Goal: Task Accomplishment & Management: Manage account settings

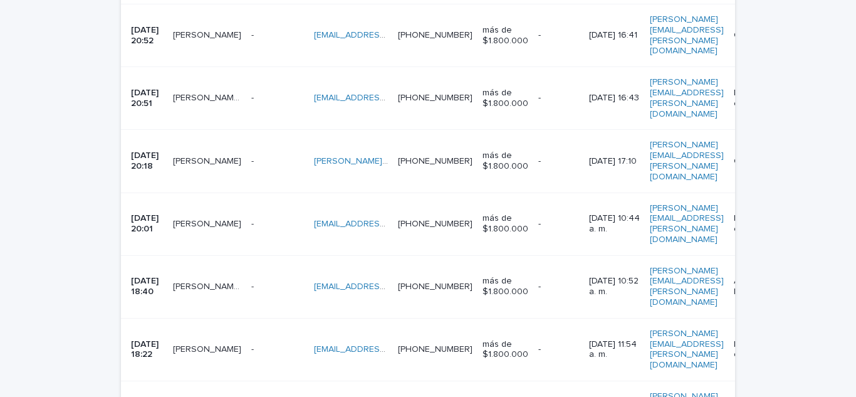
scroll to position [459, 0]
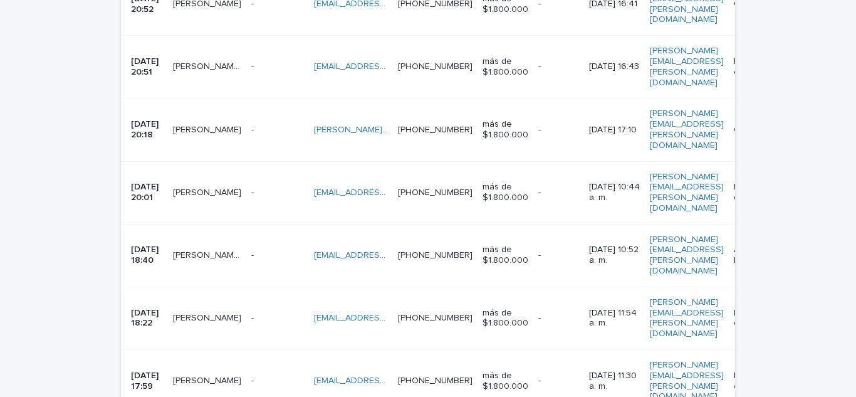
click at [161, 371] on font "[DATE] 17:59" at bounding box center [146, 380] width 30 height 19
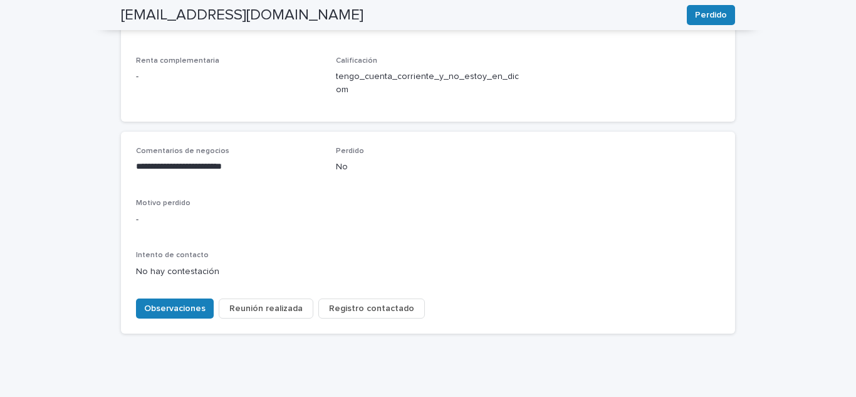
scroll to position [585, 0]
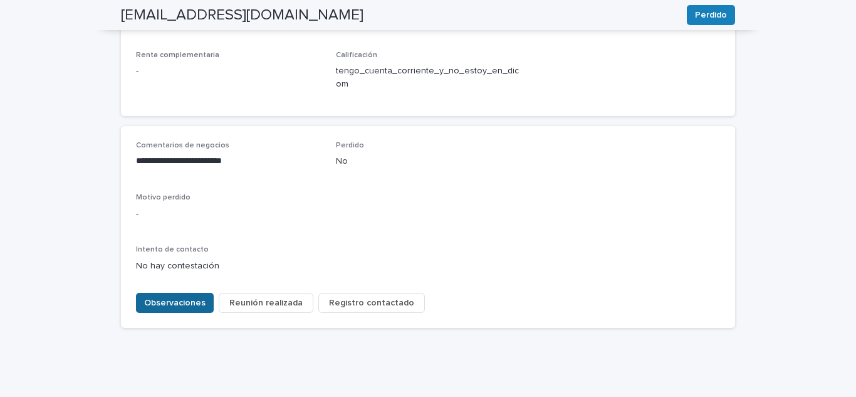
click at [158, 298] on font "Observaciones" at bounding box center [174, 302] width 61 height 9
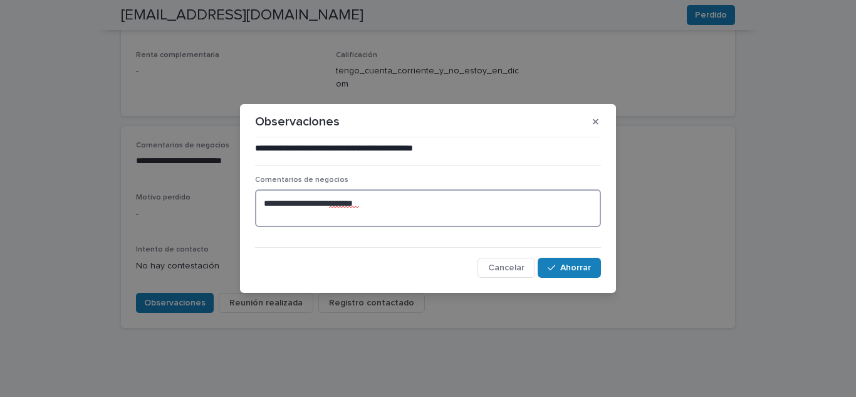
click at [385, 202] on textarea "**********" at bounding box center [428, 208] width 346 height 38
drag, startPoint x: 385, startPoint y: 202, endPoint x: 249, endPoint y: 197, distance: 136.1
click at [249, 197] on section "**********" at bounding box center [428, 198] width 376 height 189
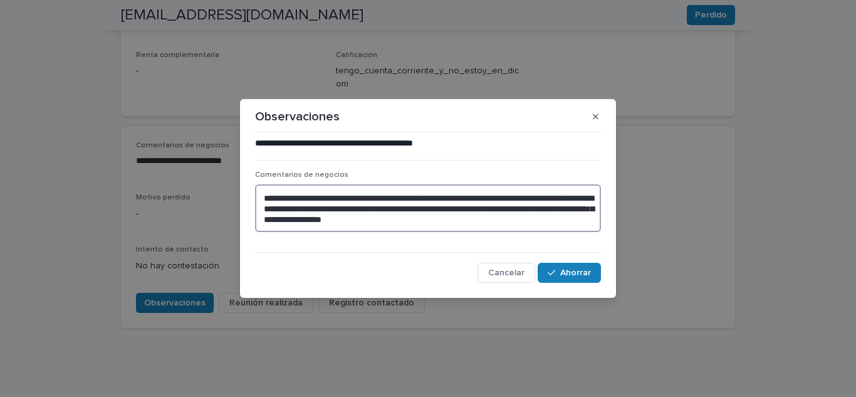
type textarea "**********"
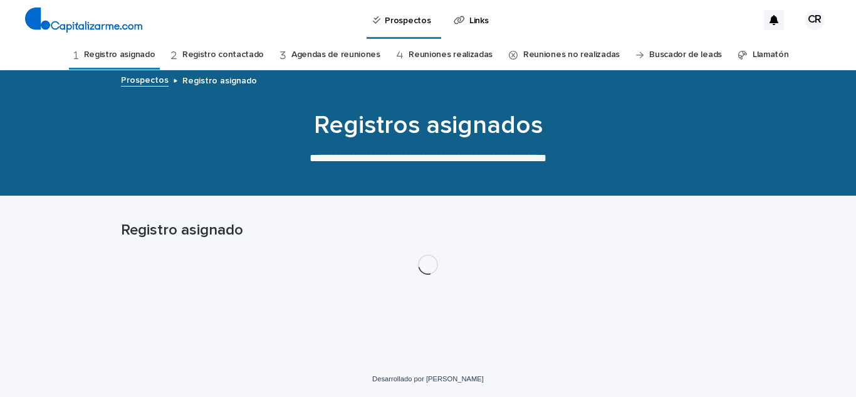
click at [225, 50] on font "Registro contactado" at bounding box center [222, 54] width 81 height 9
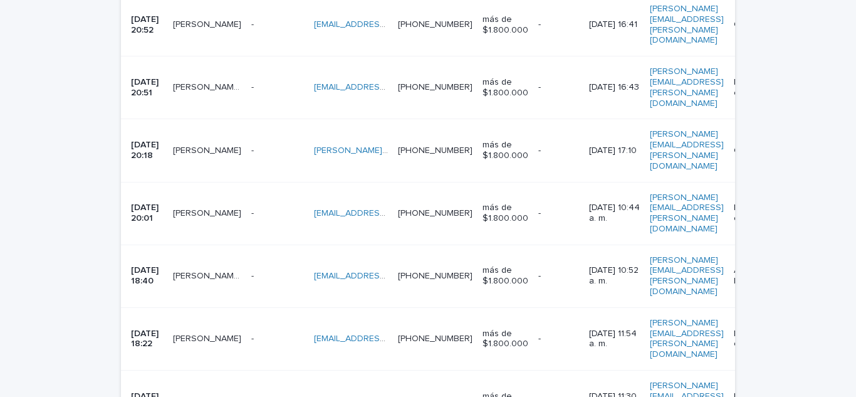
scroll to position [501, 0]
click at [209, 334] on font "[PERSON_NAME]" at bounding box center [207, 338] width 68 height 9
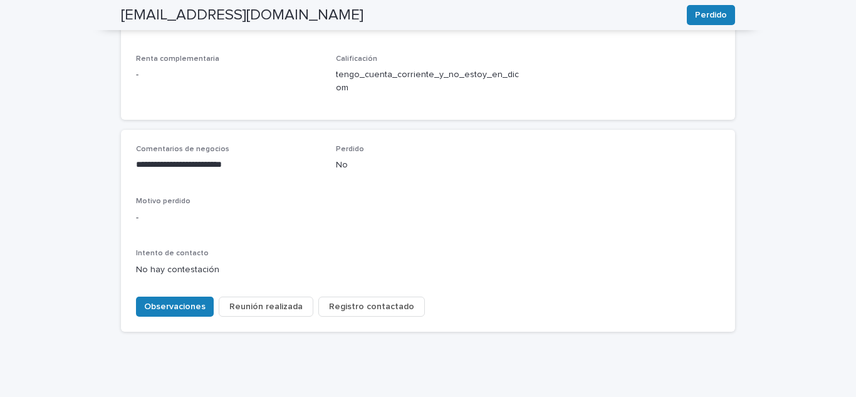
scroll to position [585, 0]
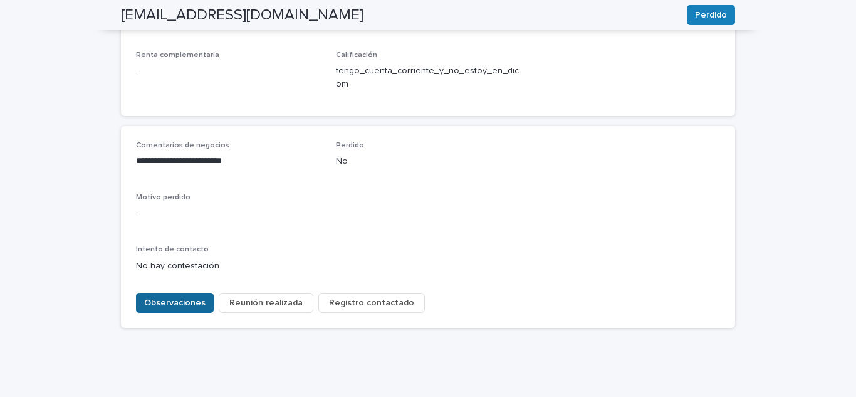
click at [167, 298] on font "Observaciones" at bounding box center [174, 302] width 61 height 9
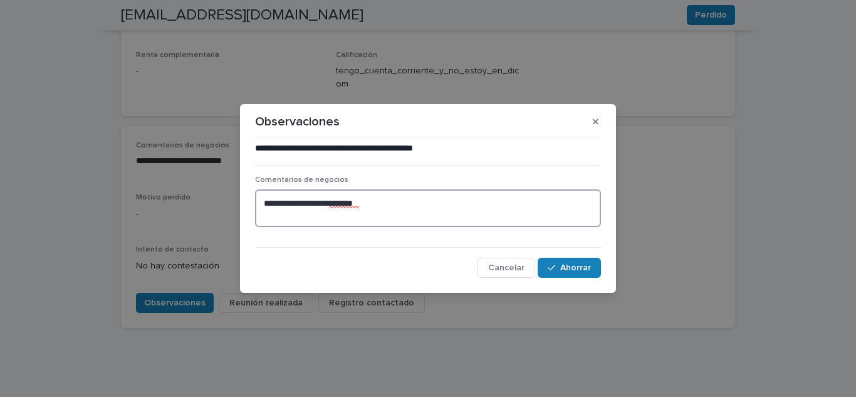
click at [387, 204] on textarea "**********" at bounding box center [428, 208] width 346 height 38
drag, startPoint x: 387, startPoint y: 204, endPoint x: 214, endPoint y: 201, distance: 173.0
click at [214, 201] on div "**********" at bounding box center [428, 198] width 856 height 397
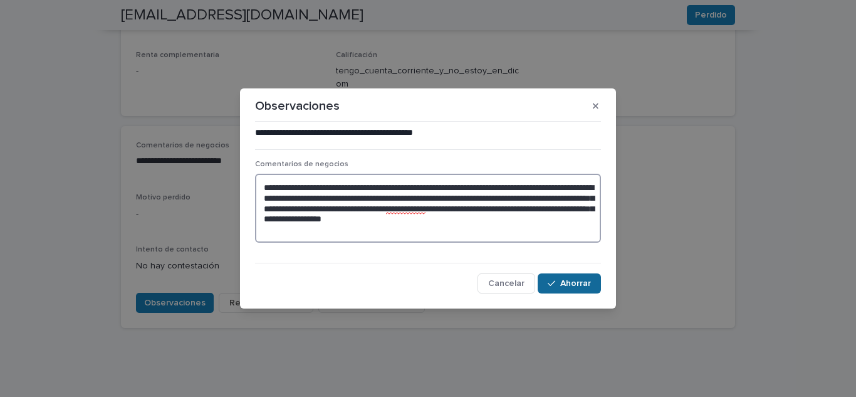
type textarea "**********"
click at [585, 283] on font "Ahorrar" at bounding box center [575, 283] width 31 height 9
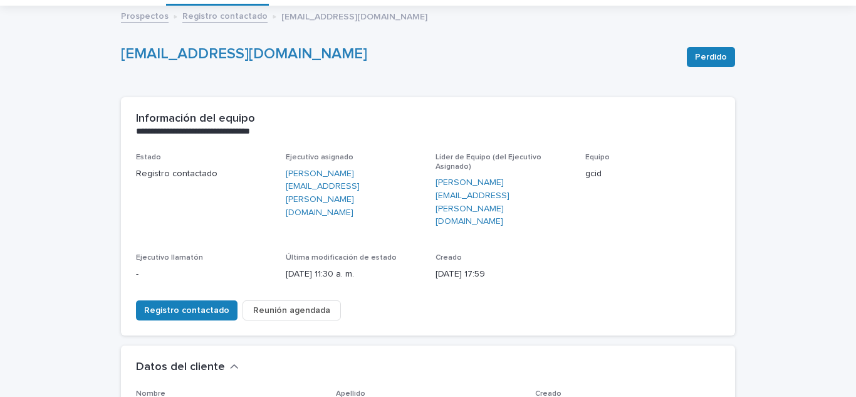
scroll to position [60, 0]
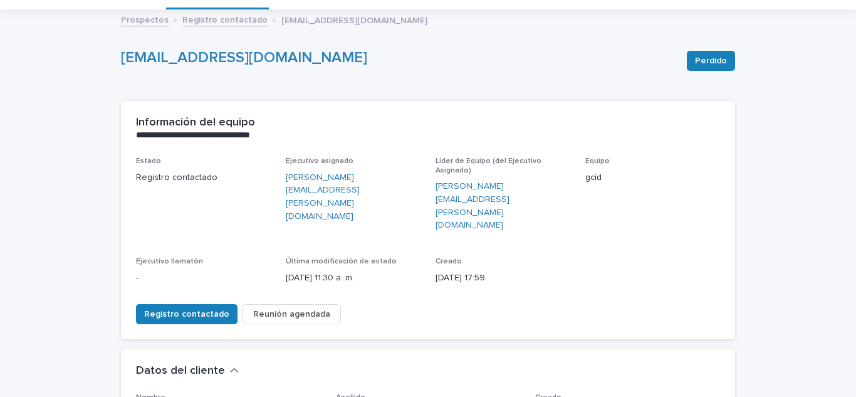
click at [224, 19] on font "Registro contactado" at bounding box center [224, 20] width 85 height 9
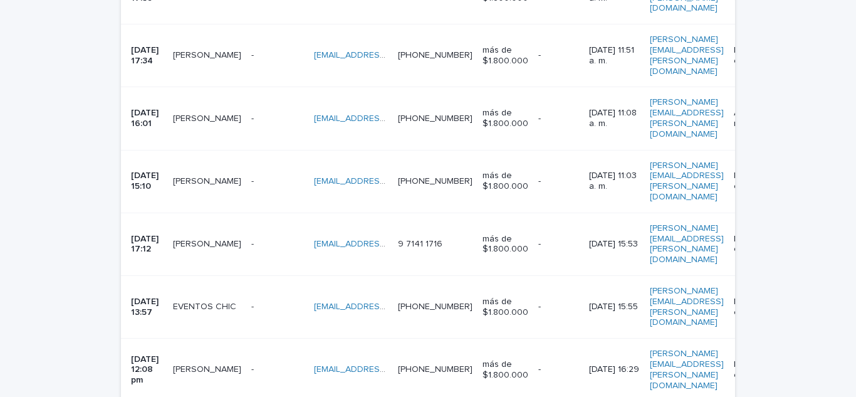
scroll to position [875, 0]
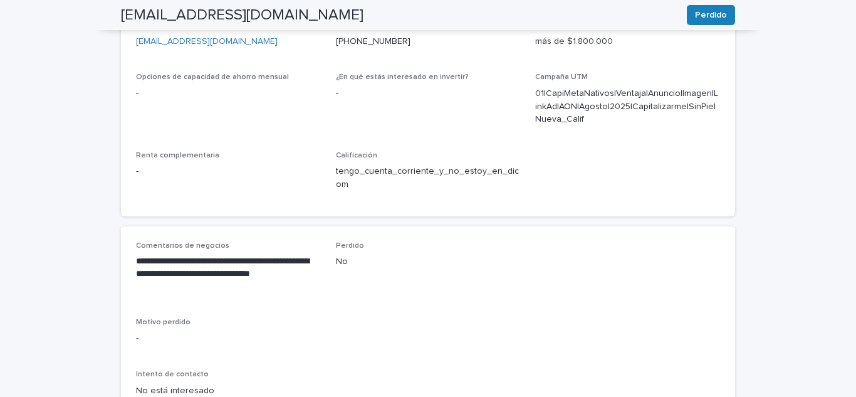
scroll to position [462, 0]
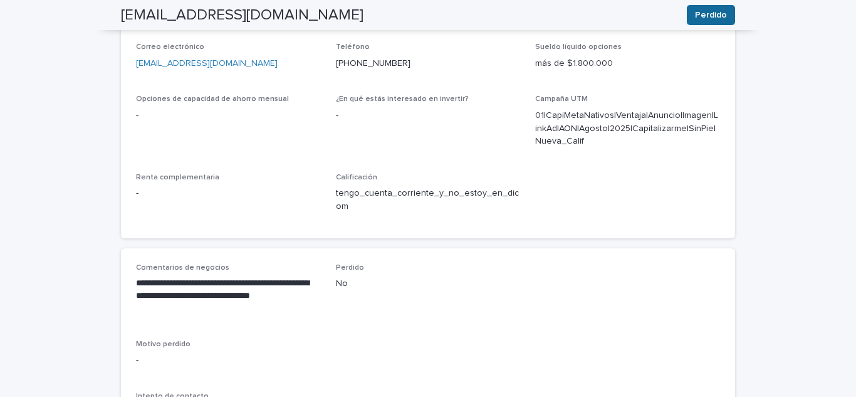
click at [701, 13] on font "Perdido" at bounding box center [711, 15] width 32 height 9
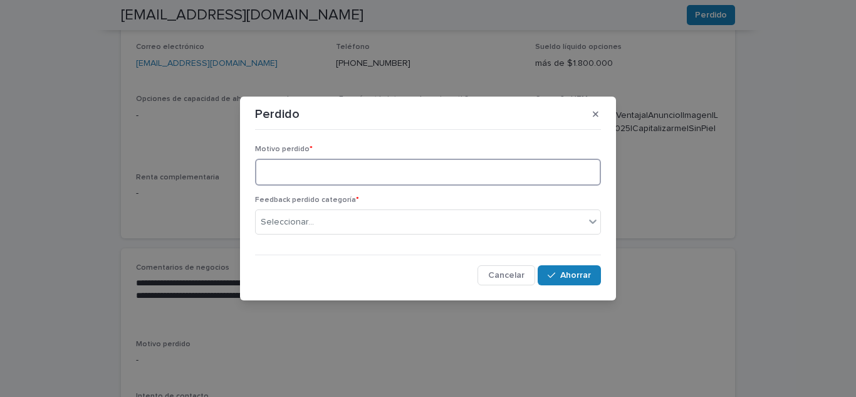
click at [463, 179] on textarea at bounding box center [428, 172] width 346 height 27
type textarea "**********"
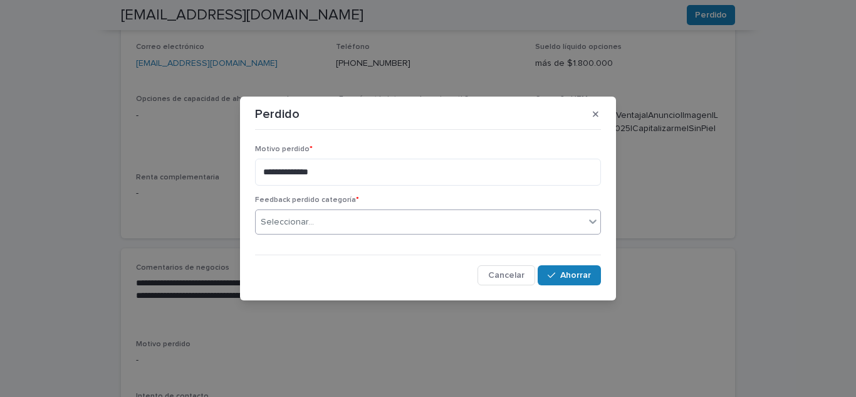
click at [536, 231] on div "Seleccionar..." at bounding box center [420, 222] width 329 height 21
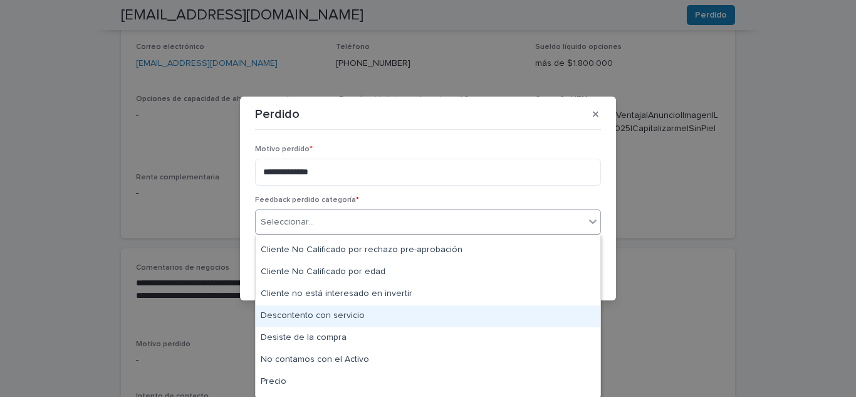
scroll to position [108, 0]
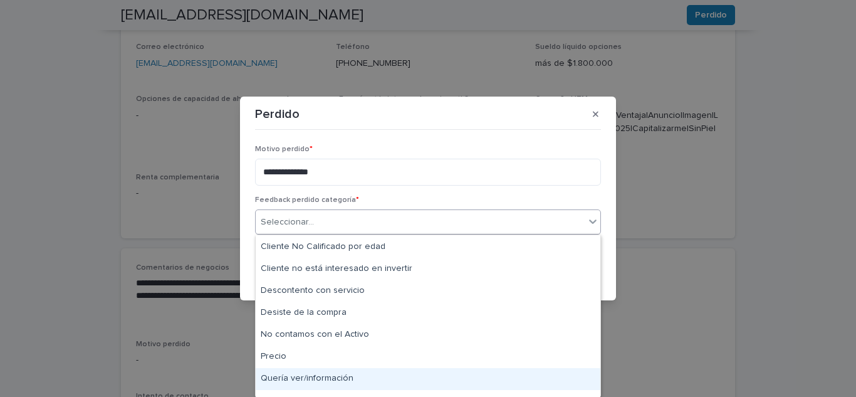
click at [393, 368] on div "Quería ver/información" at bounding box center [428, 379] width 345 height 22
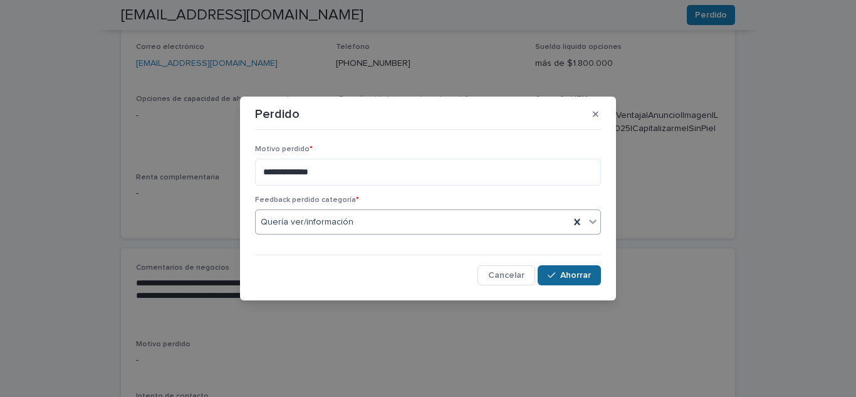
click at [560, 276] on div "button" at bounding box center [554, 275] width 13 height 9
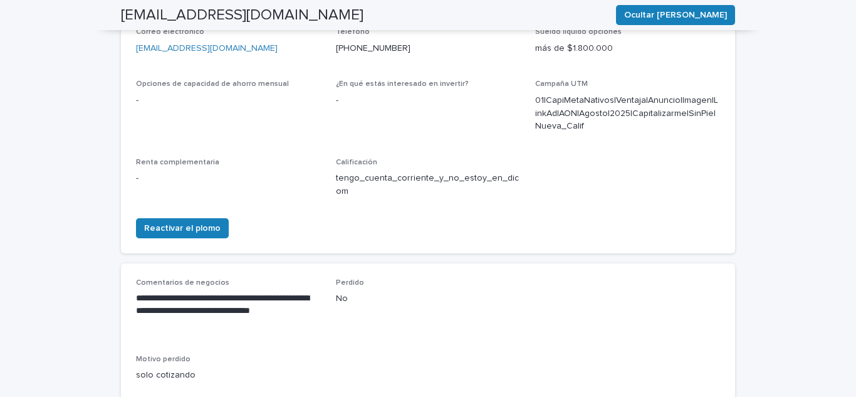
scroll to position [131, 0]
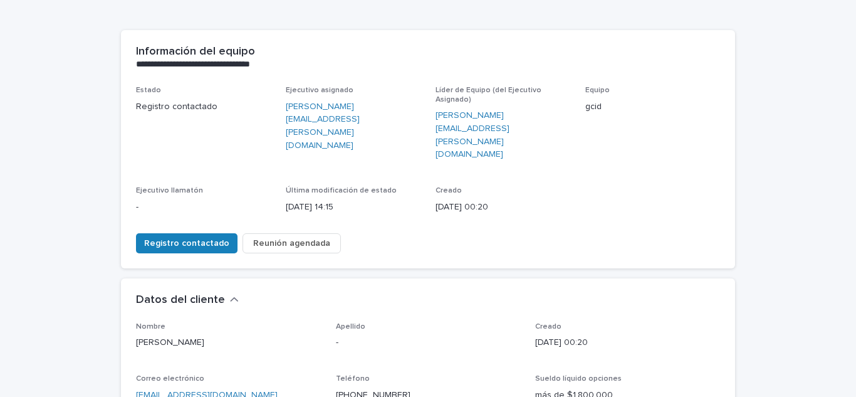
drag, startPoint x: 458, startPoint y: 228, endPoint x: 449, endPoint y: 239, distance: 13.8
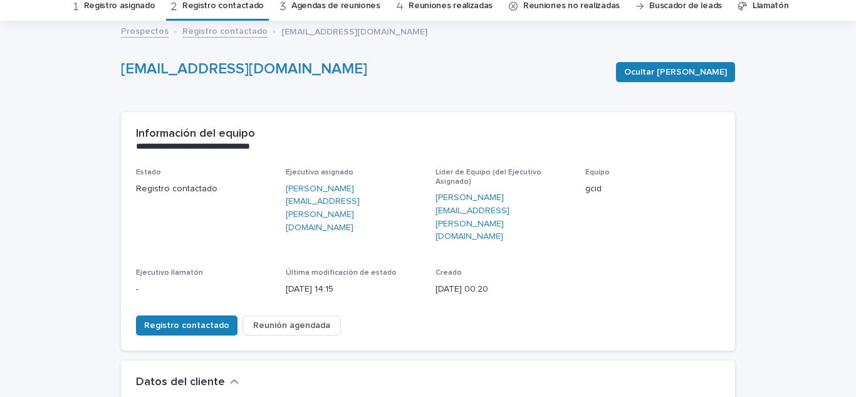
scroll to position [48, 0]
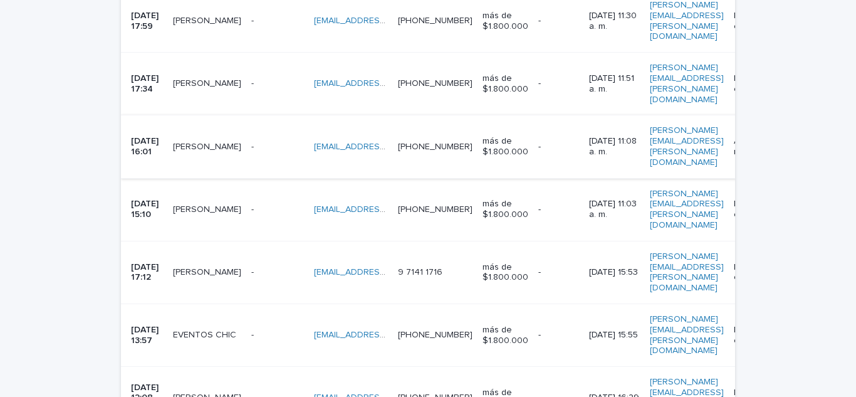
scroll to position [834, 0]
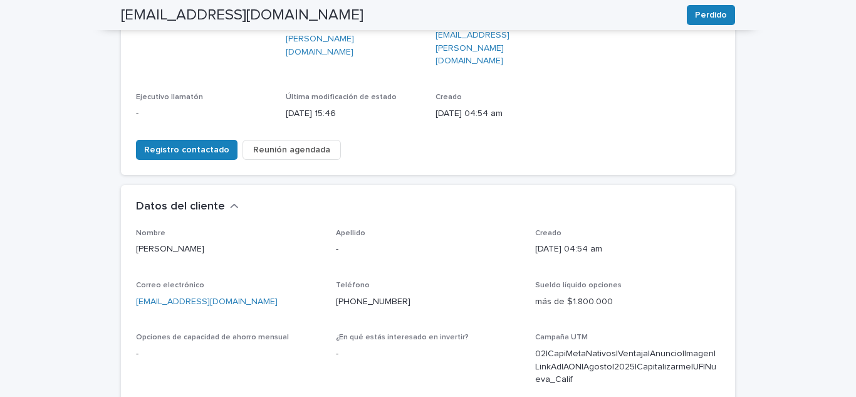
scroll to position [226, 0]
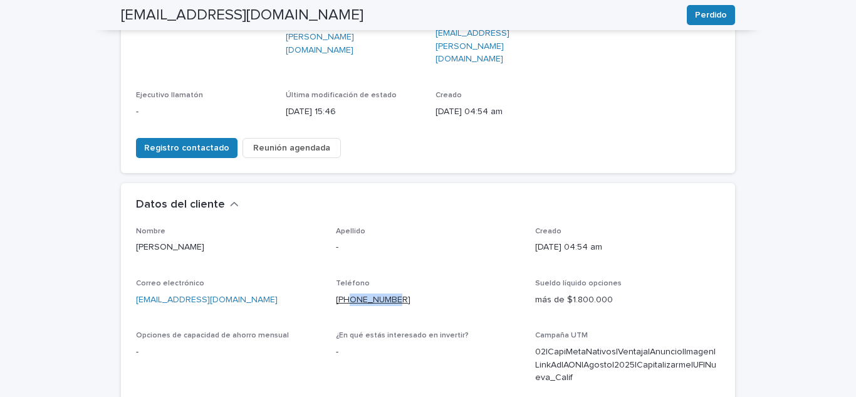
drag, startPoint x: 395, startPoint y: 261, endPoint x: 346, endPoint y: 261, distance: 48.2
click at [346, 293] on p "[PHONE_NUMBER]" at bounding box center [428, 299] width 185 height 13
copy font "957306836"
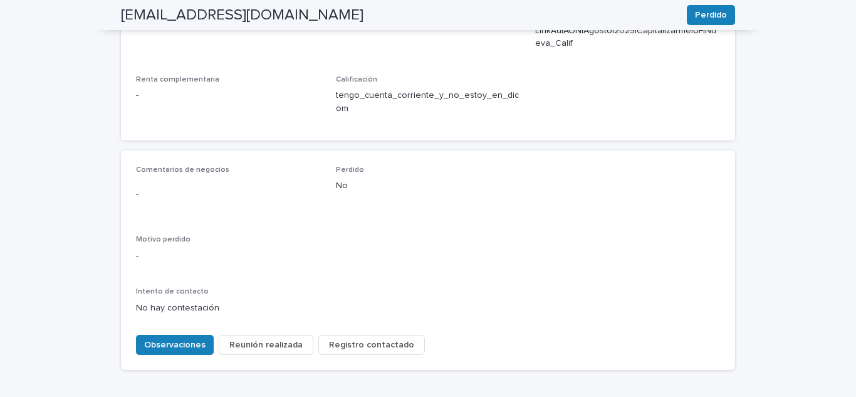
scroll to position [602, 0]
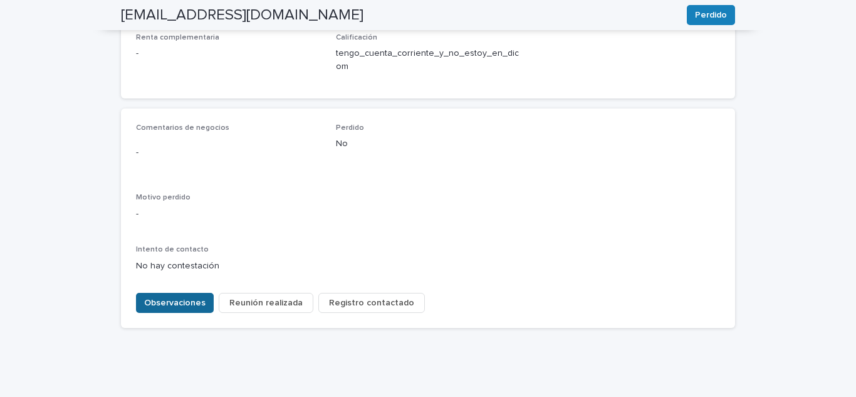
click at [186, 298] on font "Observaciones" at bounding box center [174, 302] width 61 height 9
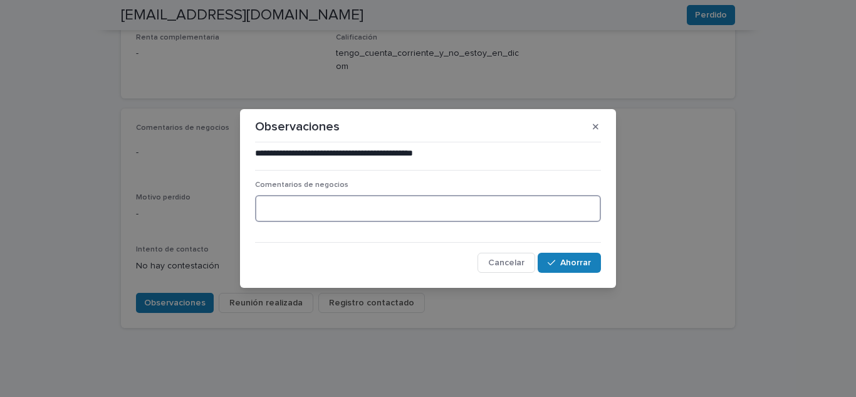
click at [289, 206] on textarea at bounding box center [428, 208] width 346 height 27
click at [260, 208] on textarea "**********" at bounding box center [428, 208] width 346 height 27
type textarea "**********"
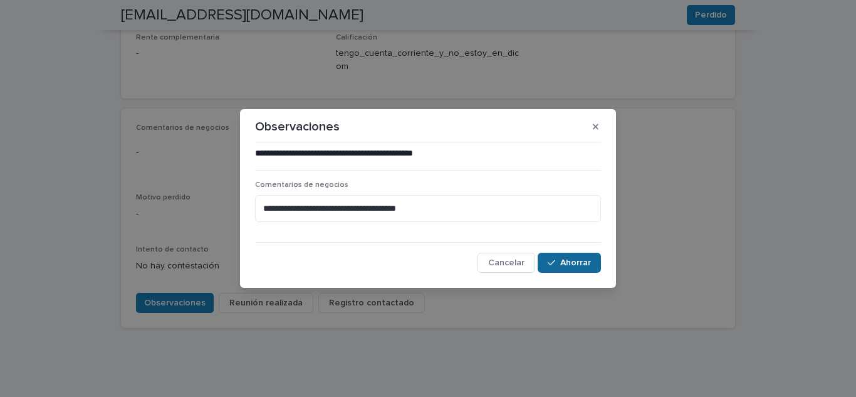
click at [579, 266] on font "Ahorrar" at bounding box center [575, 262] width 31 height 9
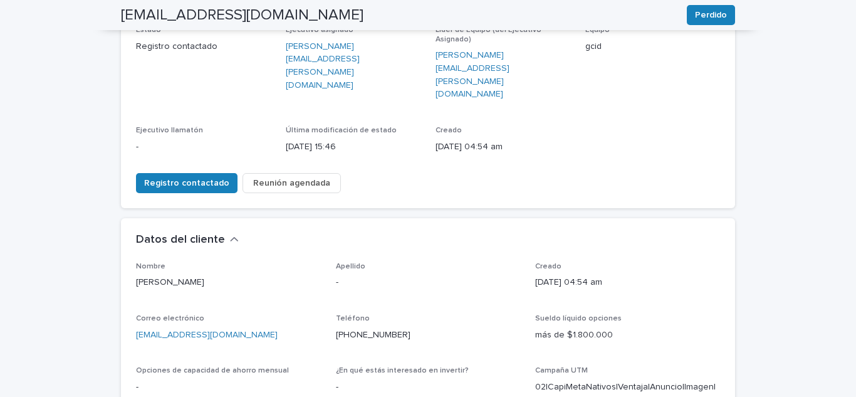
scroll to position [188, 0]
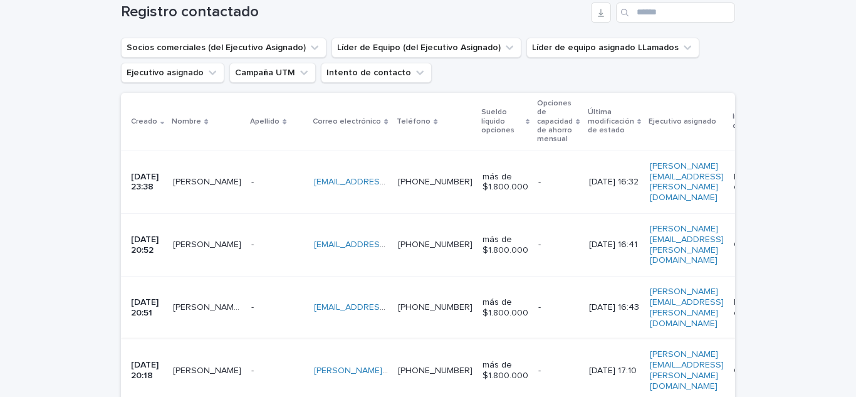
scroll to position [207, 0]
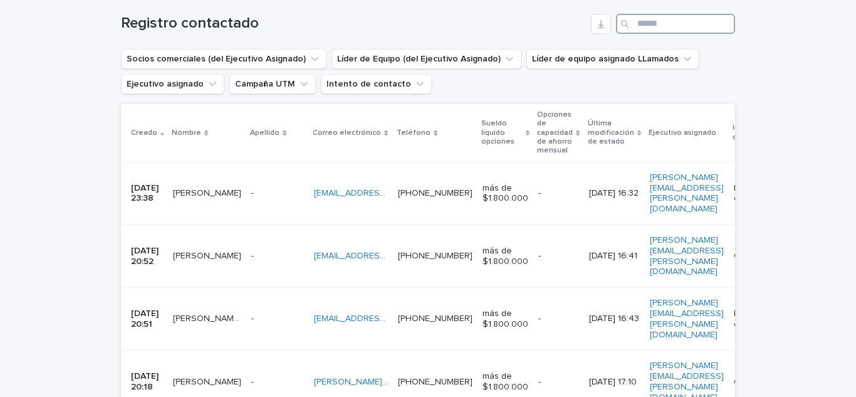
click at [642, 22] on input "Buscar" at bounding box center [675, 24] width 119 height 20
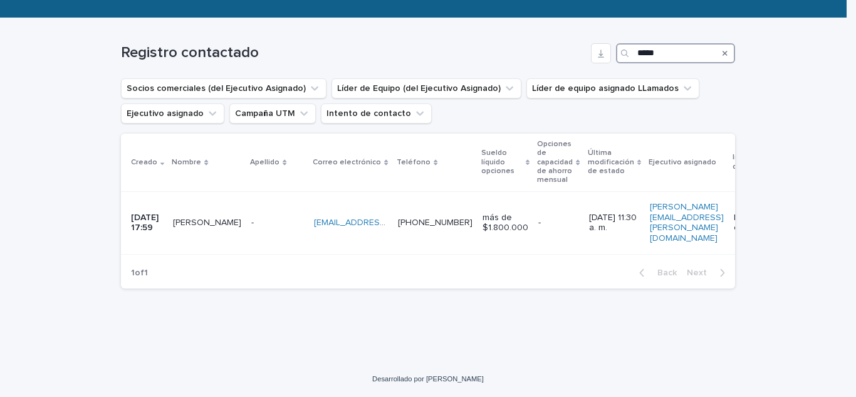
scroll to position [166, 0]
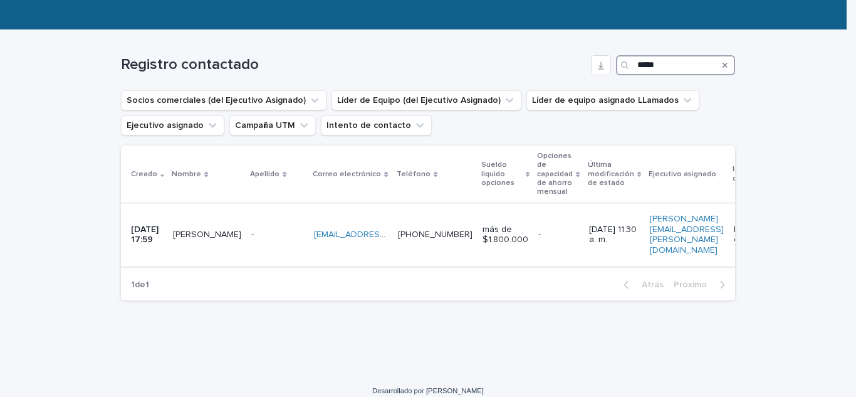
type input "*****"
click at [212, 227] on p "[PERSON_NAME]" at bounding box center [208, 233] width 71 height 13
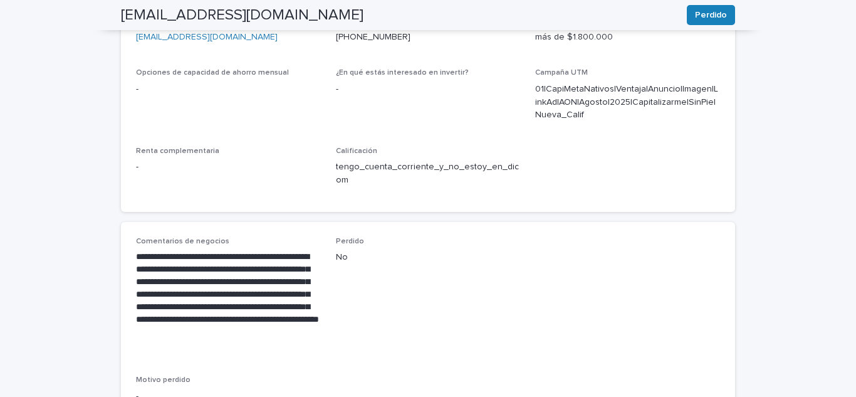
scroll to position [521, 0]
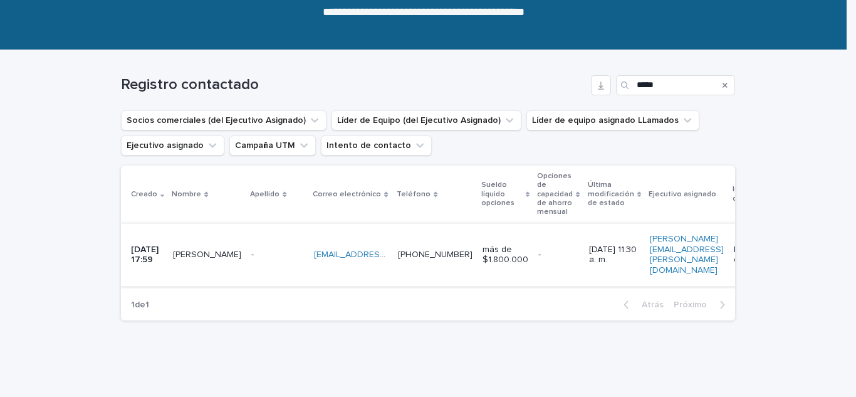
scroll to position [166, 0]
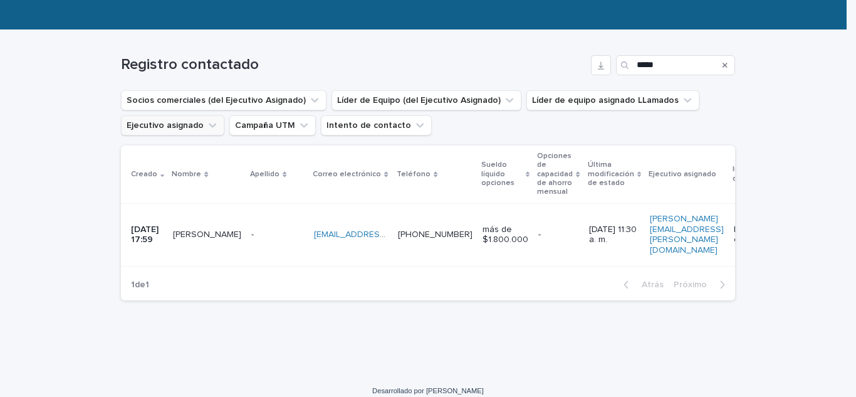
click at [189, 124] on button "Ejecutivo asignado" at bounding box center [172, 125] width 103 height 20
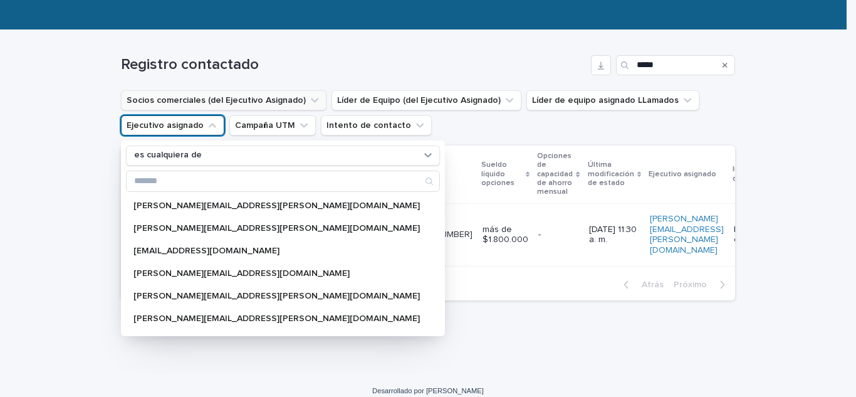
click at [204, 98] on button "Socios comerciales (del Ejecutivo Asignado)" at bounding box center [224, 100] width 206 height 20
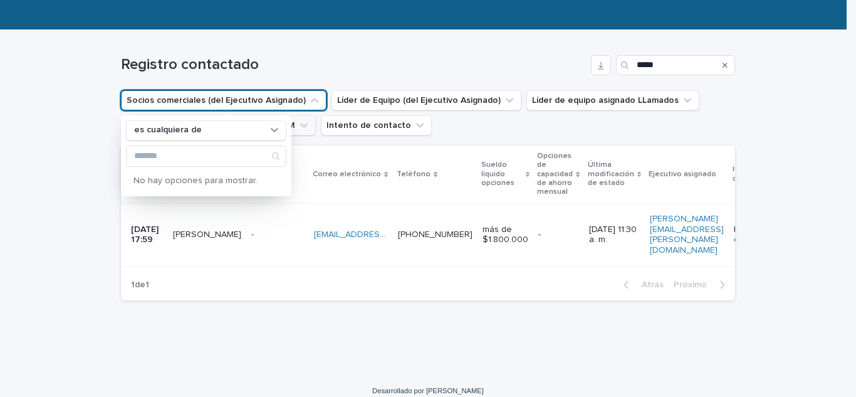
click at [298, 125] on icon "Campaña UTM" at bounding box center [304, 125] width 13 height 13
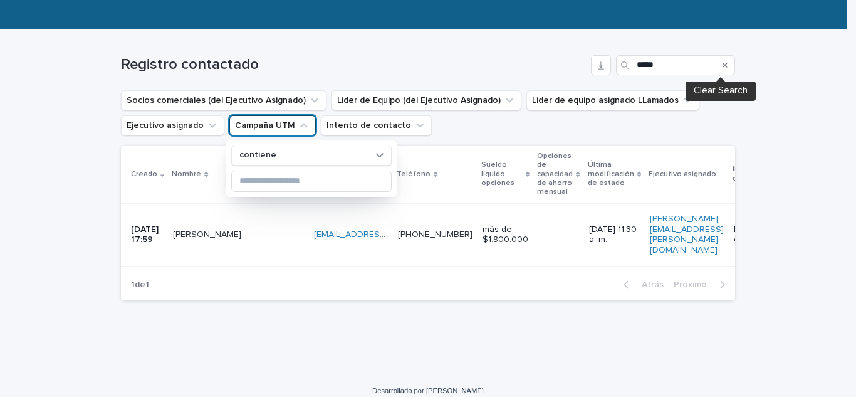
click at [722, 63] on icon "Buscar" at bounding box center [724, 65] width 5 height 8
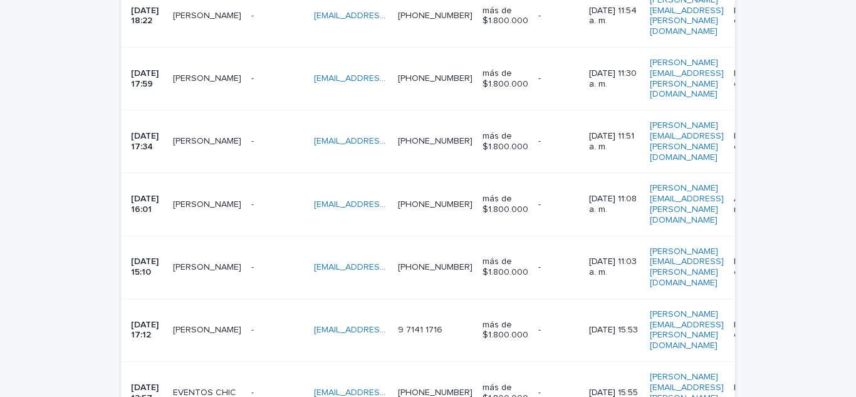
scroll to position [751, 0]
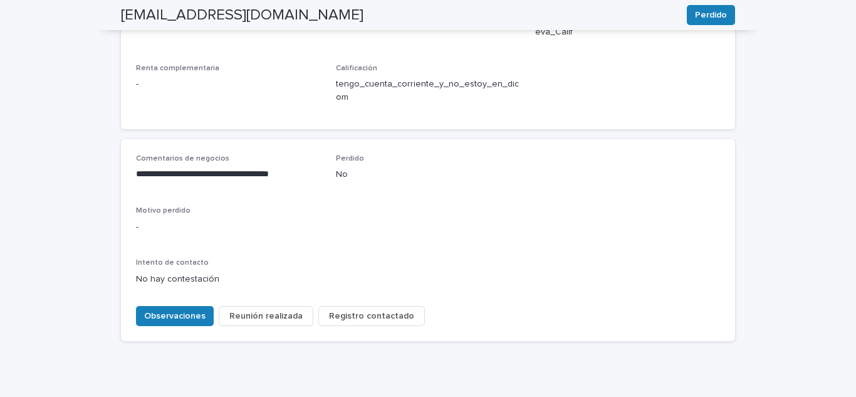
scroll to position [585, 0]
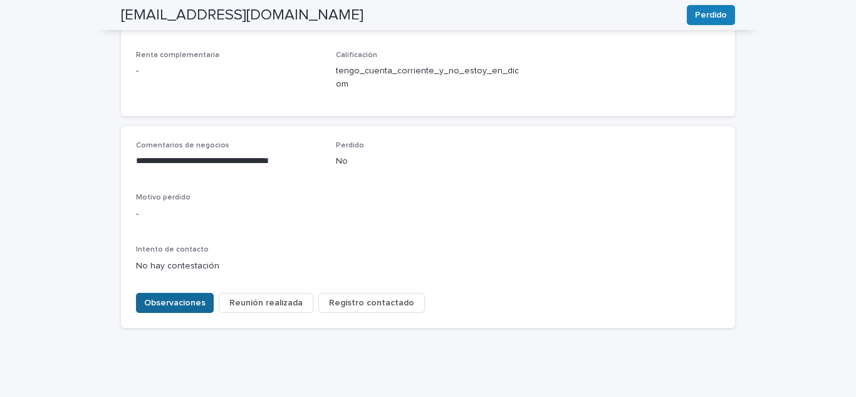
click at [177, 296] on span "Observaciones" at bounding box center [174, 302] width 61 height 13
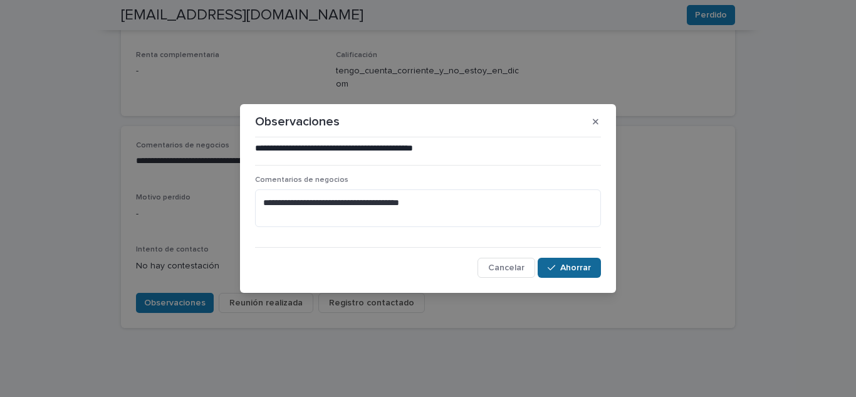
click at [553, 268] on icon "button" at bounding box center [552, 268] width 8 height 6
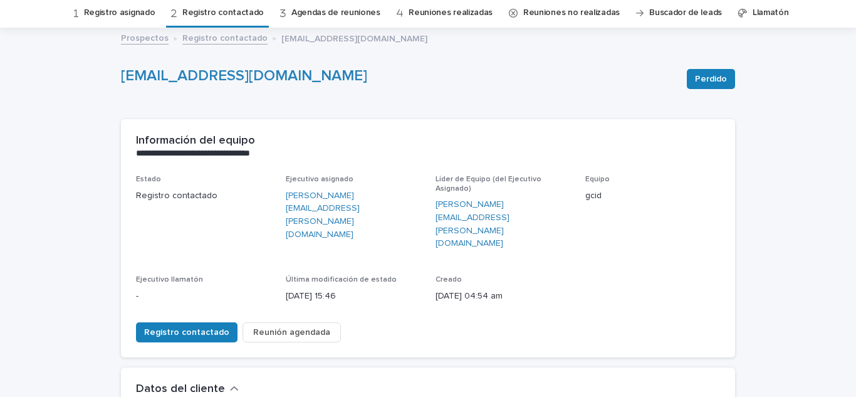
scroll to position [41, 0]
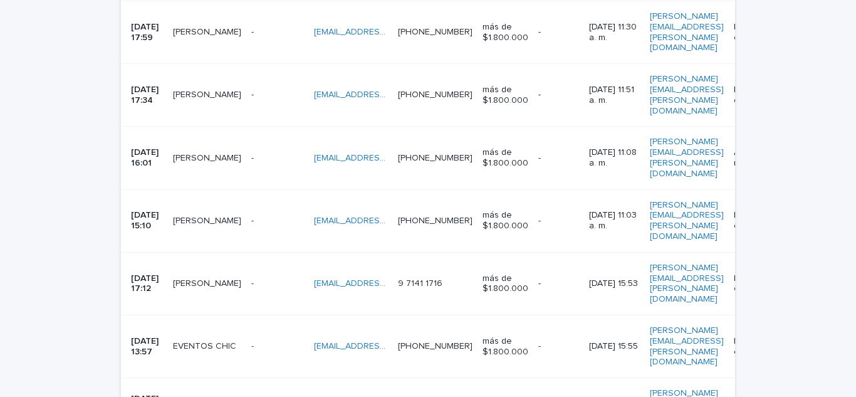
scroll to position [813, 0]
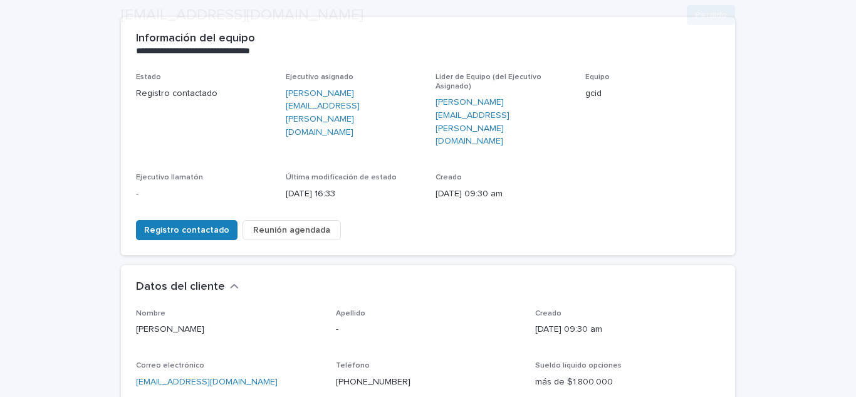
scroll to position [146, 0]
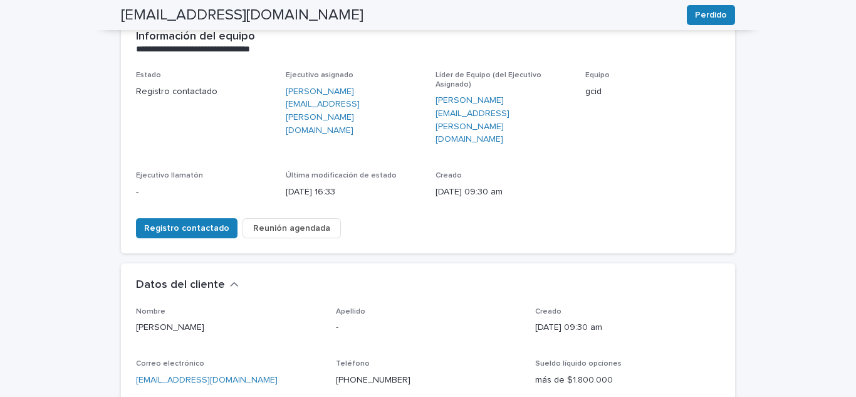
click at [339, 359] on div "Teléfono [PHONE_NUMBER]" at bounding box center [428, 377] width 185 height 37
click at [393, 373] on p "[PHONE_NUMBER]" at bounding box center [428, 379] width 185 height 13
drag, startPoint x: 393, startPoint y: 342, endPoint x: 352, endPoint y: 340, distance: 40.8
click at [352, 373] on p "[PHONE_NUMBER]" at bounding box center [428, 379] width 185 height 13
click at [432, 373] on p "[PHONE_NUMBER]" at bounding box center [428, 379] width 185 height 13
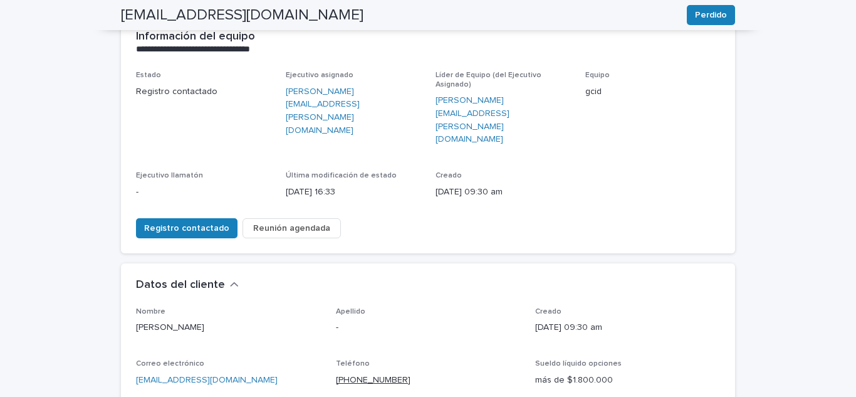
click at [406, 373] on p "[PHONE_NUMBER]" at bounding box center [428, 379] width 185 height 13
drag, startPoint x: 392, startPoint y: 336, endPoint x: 347, endPoint y: 336, distance: 44.5
click at [347, 373] on p "[PHONE_NUMBER]" at bounding box center [428, 379] width 185 height 13
copy font "994559232"
click at [439, 208] on div "Registro contactado Reunión agendada" at bounding box center [428, 225] width 584 height 35
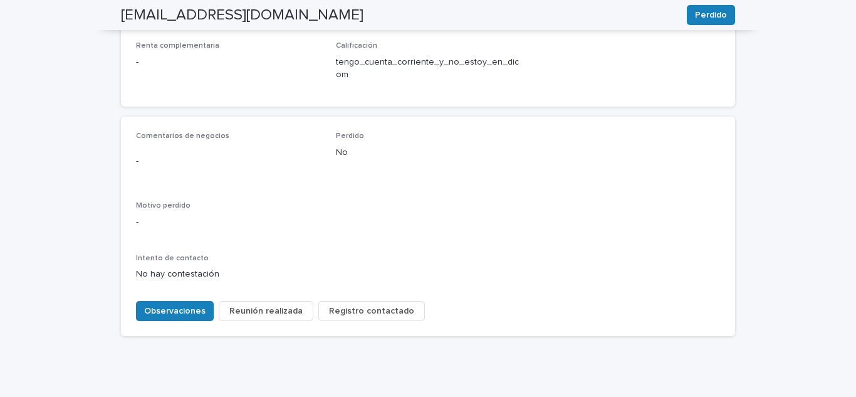
scroll to position [585, 0]
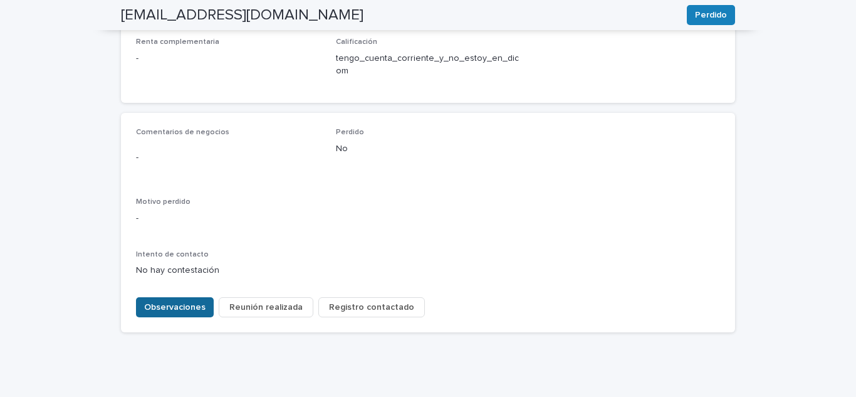
click at [198, 297] on button "Observaciones" at bounding box center [175, 307] width 78 height 20
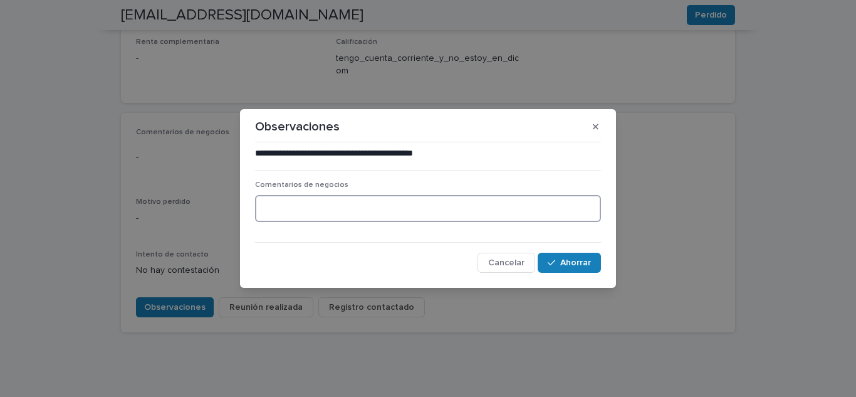
click at [360, 214] on textarea at bounding box center [428, 208] width 346 height 27
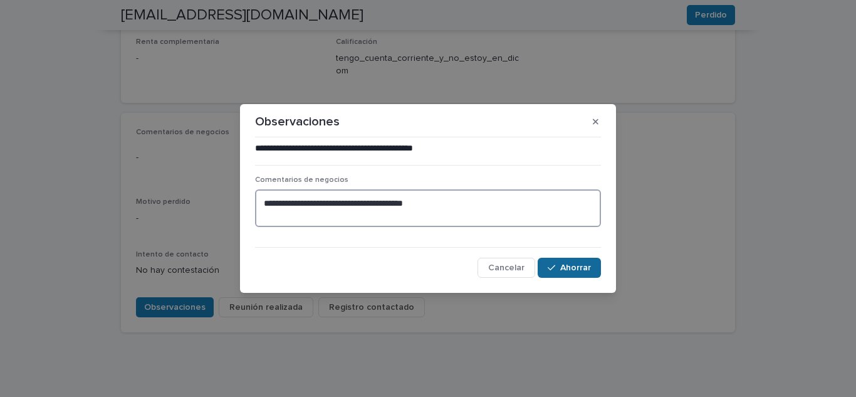
type textarea "**********"
click at [576, 273] on button "Ahorrar" at bounding box center [569, 268] width 63 height 20
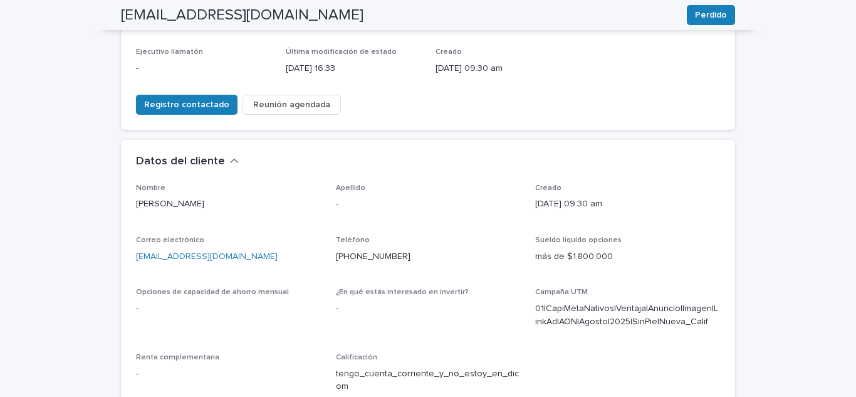
scroll to position [258, 0]
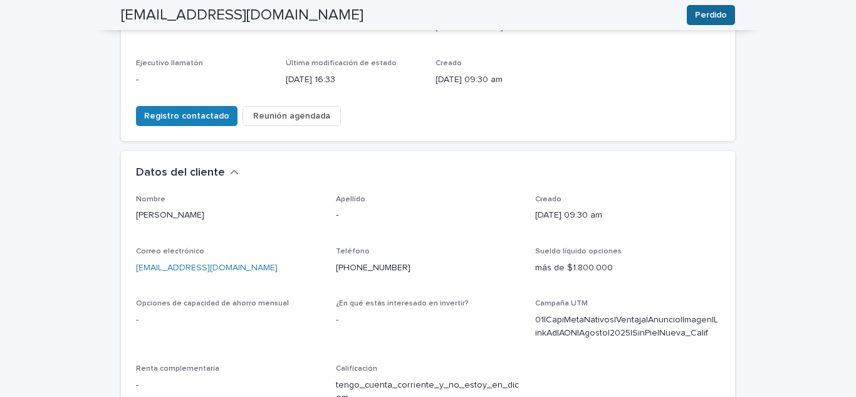
click at [718, 15] on font "Perdido" at bounding box center [711, 15] width 32 height 9
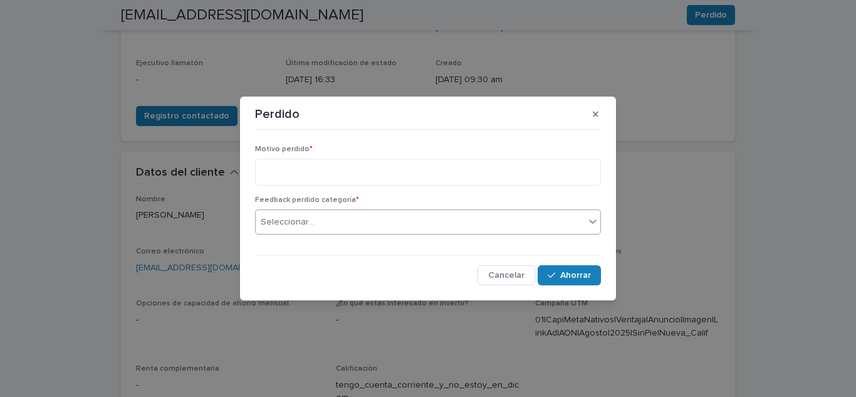
click at [348, 227] on div "Seleccionar..." at bounding box center [420, 222] width 329 height 21
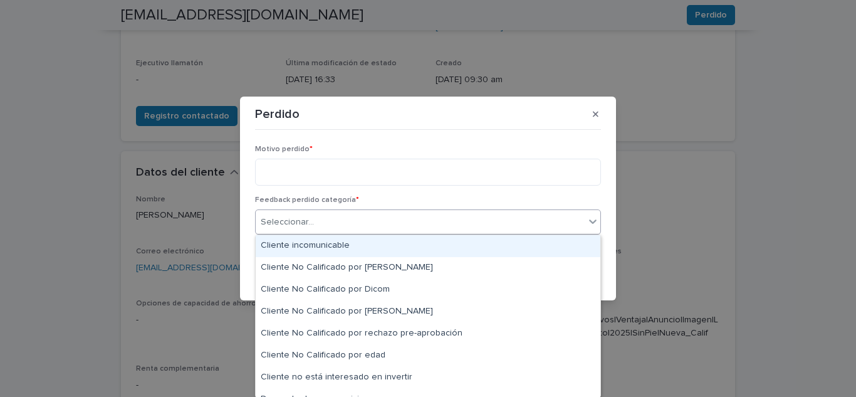
click at [339, 243] on font "Cliente incomunicable" at bounding box center [305, 245] width 89 height 9
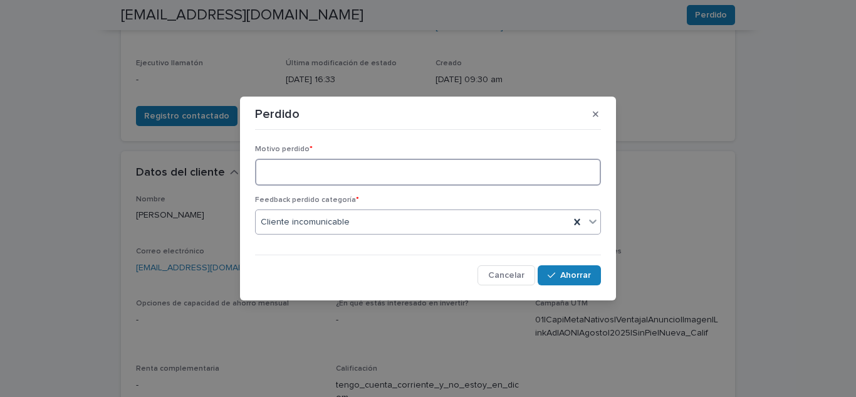
click at [325, 171] on textarea at bounding box center [428, 172] width 346 height 27
type textarea "**********"
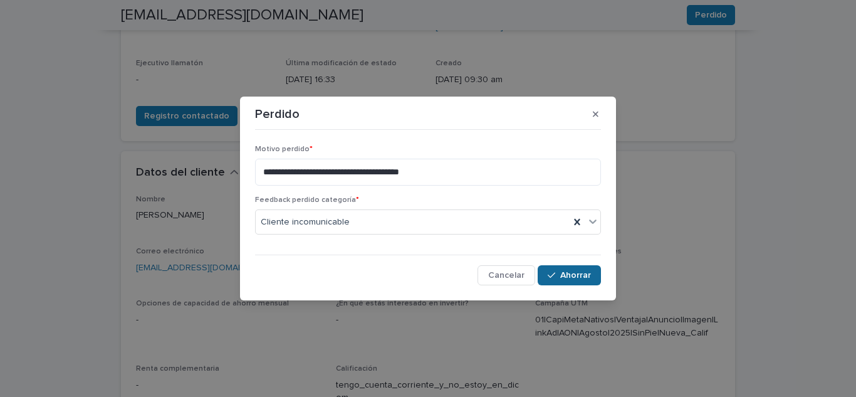
click at [580, 276] on font "Ahorrar" at bounding box center [575, 275] width 31 height 9
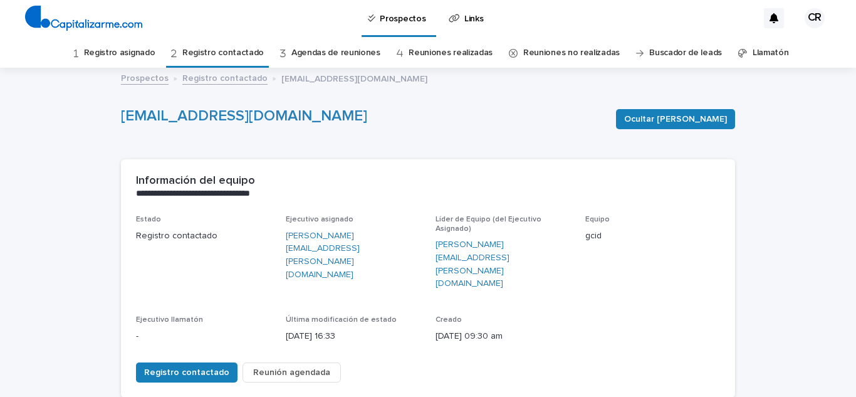
scroll to position [0, 0]
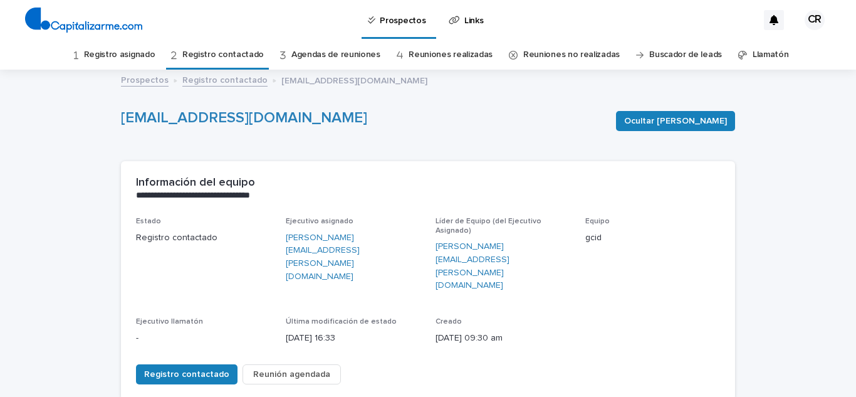
click at [236, 62] on link "Registro contactado" at bounding box center [222, 54] width 81 height 29
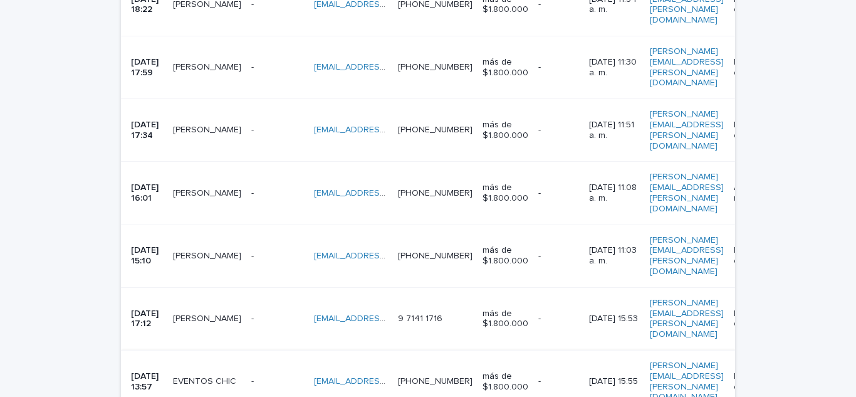
scroll to position [792, 0]
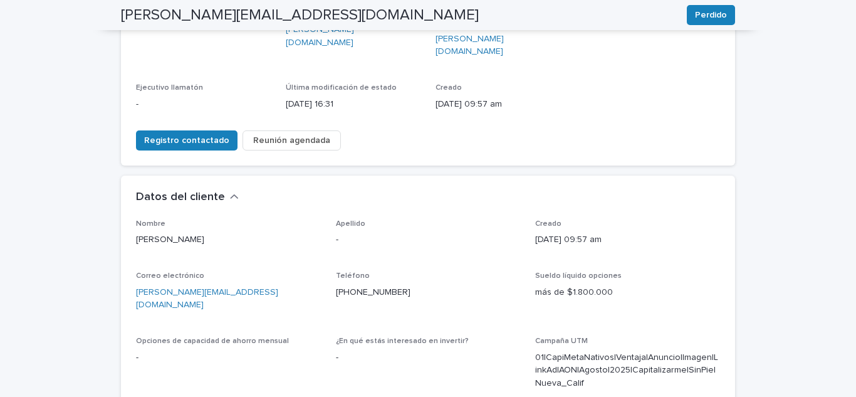
scroll to position [230, 0]
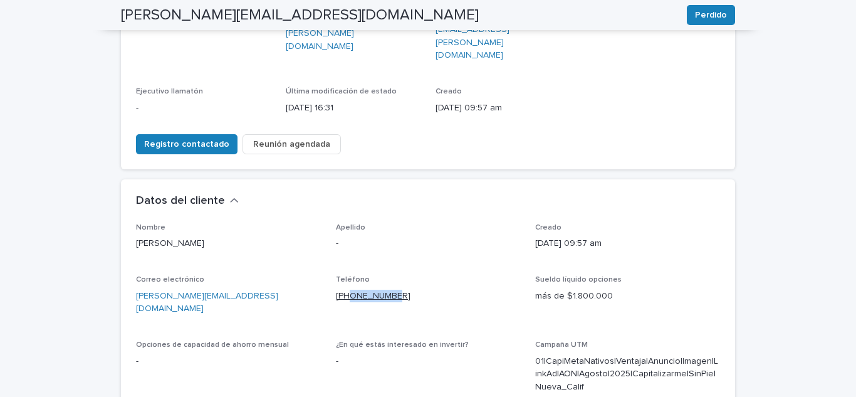
drag, startPoint x: 395, startPoint y: 258, endPoint x: 346, endPoint y: 258, distance: 48.9
click at [346, 289] on p "[PHONE_NUMBER]" at bounding box center [428, 295] width 185 height 13
click at [346, 291] on font "[PHONE_NUMBER]" at bounding box center [373, 295] width 75 height 9
copy font "963987585"
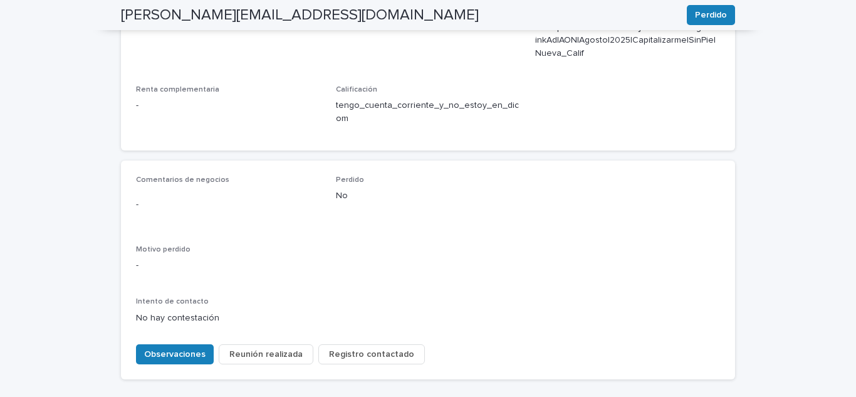
scroll to position [602, 0]
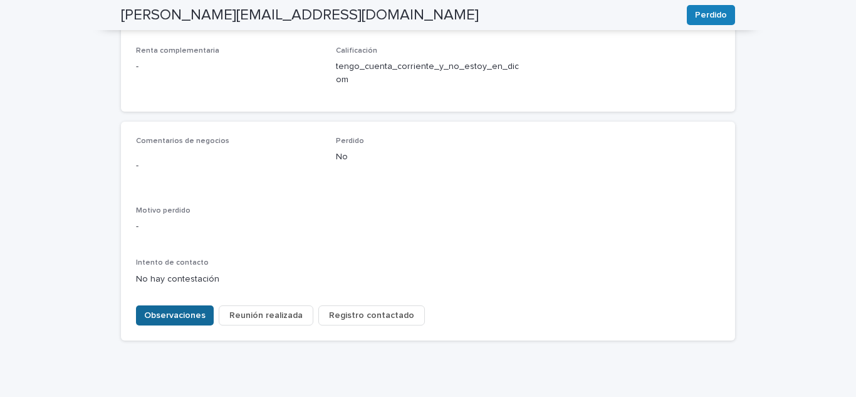
click at [184, 311] on font "Observaciones" at bounding box center [174, 315] width 61 height 9
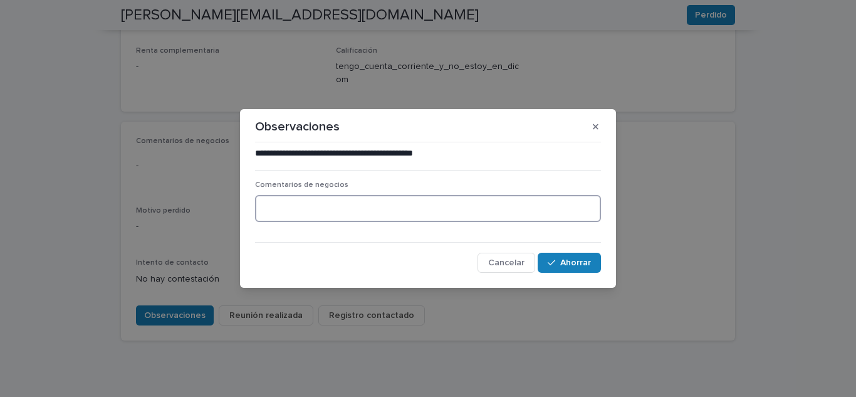
click at [445, 217] on textarea at bounding box center [428, 208] width 346 height 27
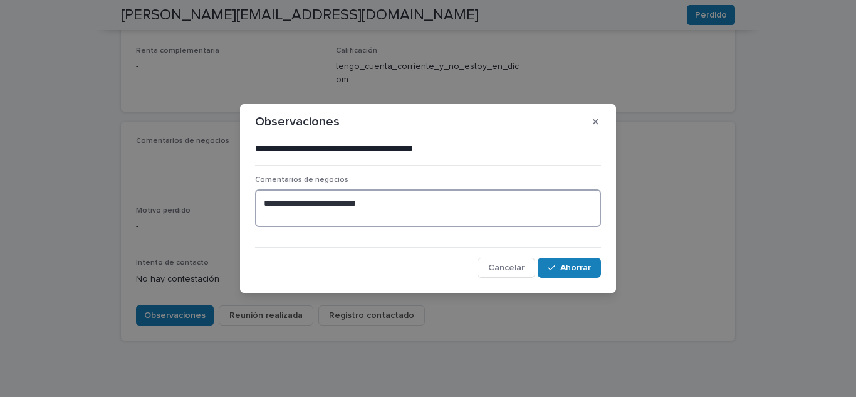
click at [432, 207] on textarea "**********" at bounding box center [428, 208] width 346 height 38
type textarea "**********"
click at [551, 268] on icon "button" at bounding box center [552, 267] width 8 height 9
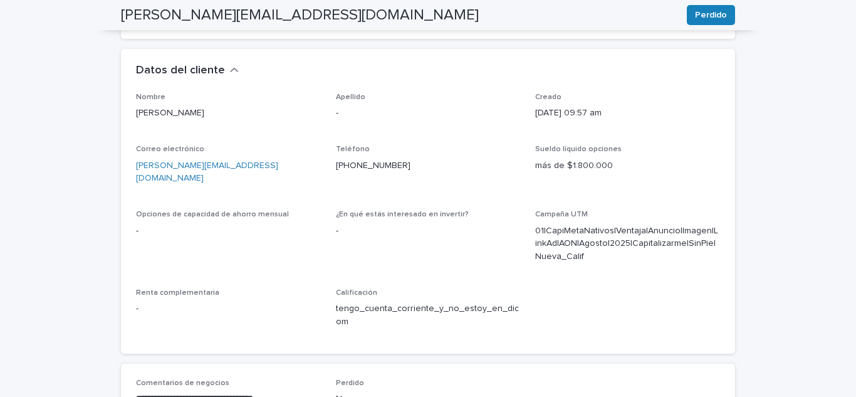
scroll to position [334, 0]
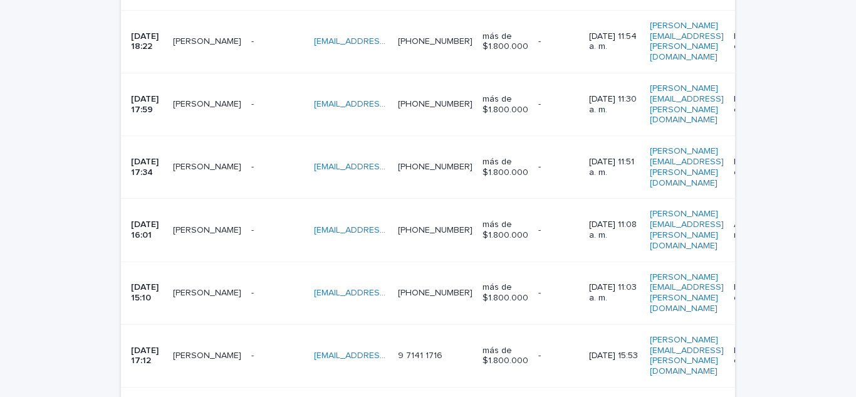
scroll to position [709, 0]
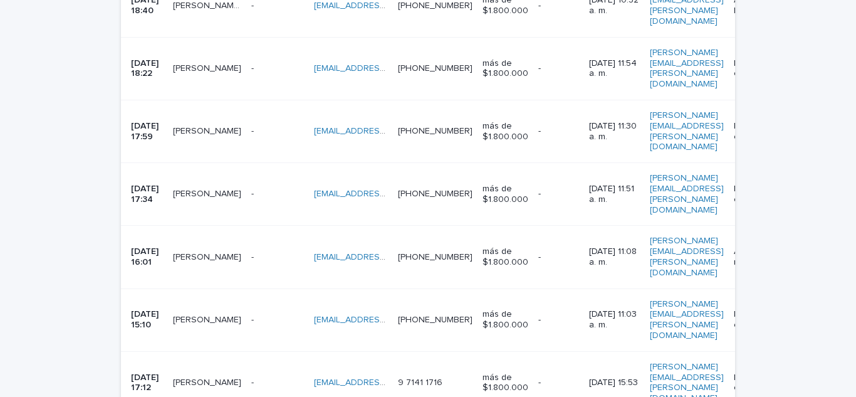
click at [251, 375] on p "-" at bounding box center [253, 381] width 5 height 13
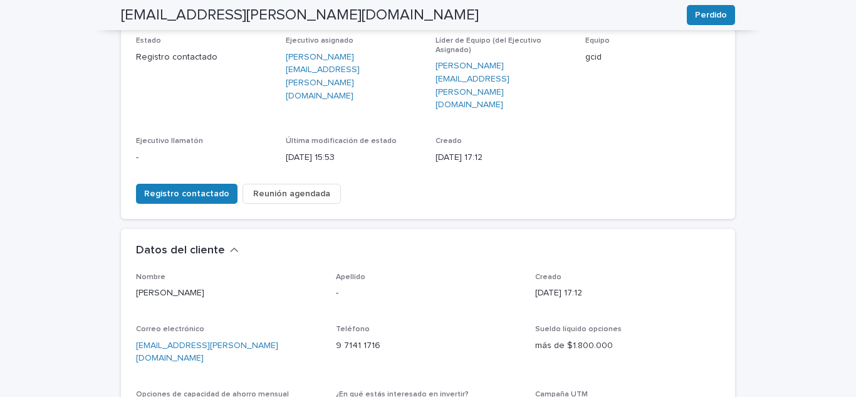
scroll to position [171, 0]
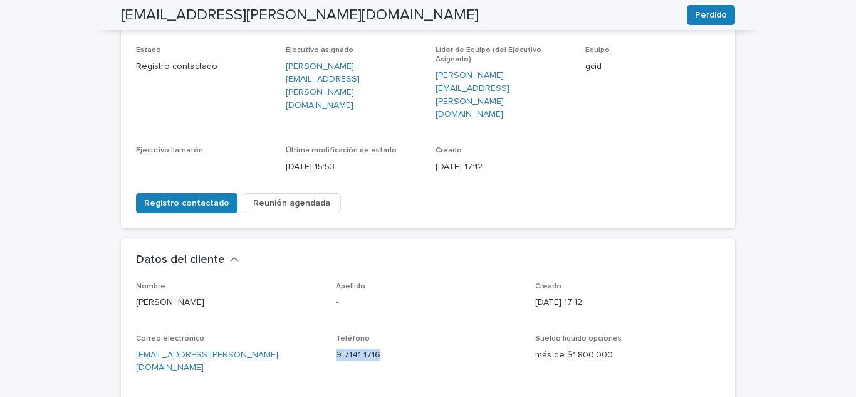
drag, startPoint x: 383, startPoint y: 310, endPoint x: 326, endPoint y: 309, distance: 56.4
click at [326, 309] on div "Nombre [PERSON_NAME] Apellido - Creado [DATE] 17:12 Correo electrónico [EMAIL_A…" at bounding box center [428, 398] width 584 height 232
copy font "9 7141 1716"
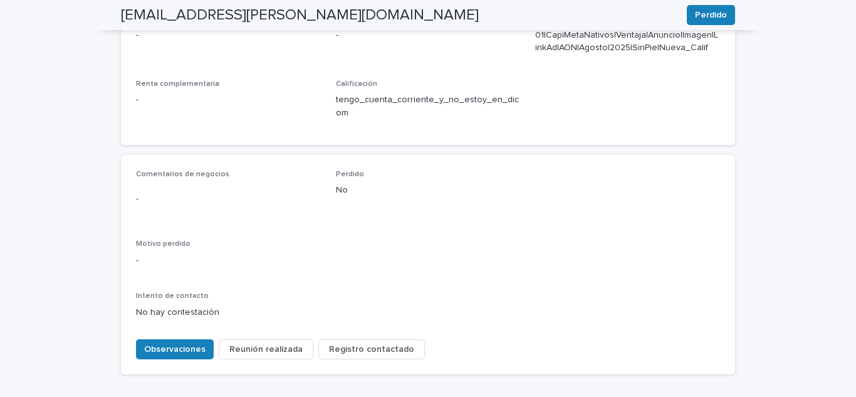
scroll to position [568, 0]
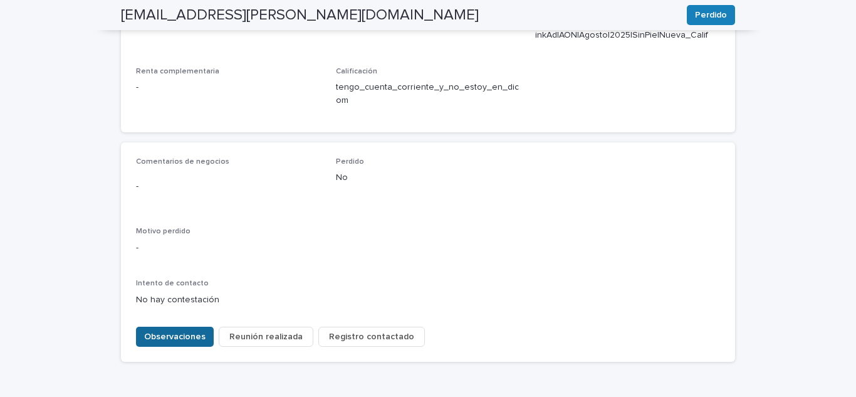
click at [192, 332] on font "Observaciones" at bounding box center [174, 336] width 61 height 9
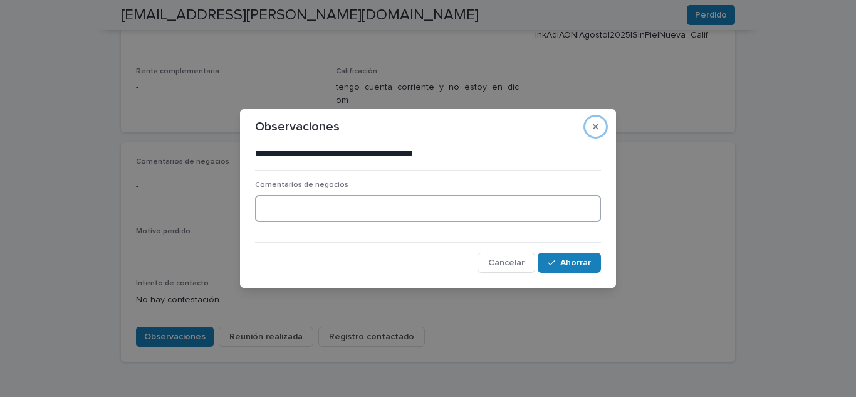
click at [331, 212] on textarea at bounding box center [428, 208] width 346 height 27
type textarea "**********"
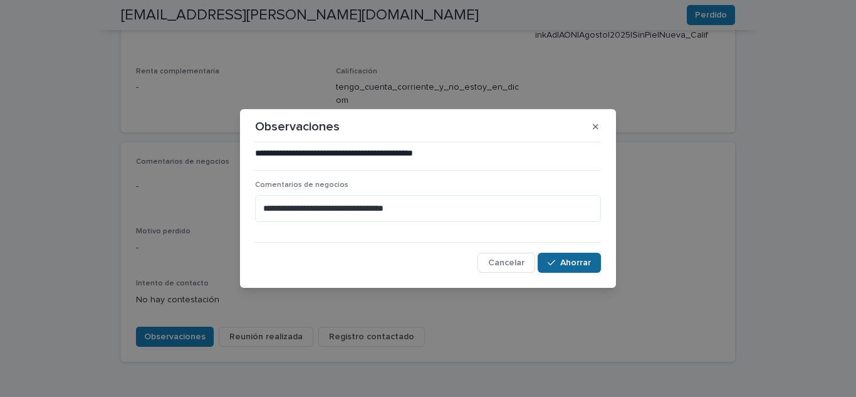
click at [573, 254] on button "Ahorrar" at bounding box center [569, 263] width 63 height 20
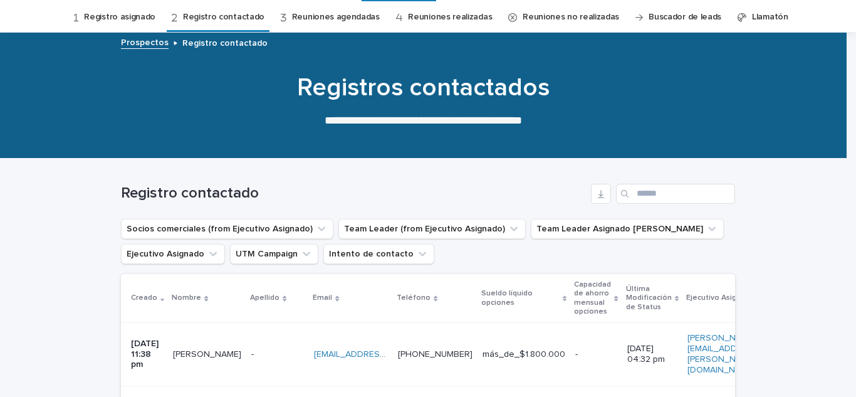
scroll to position [40, 0]
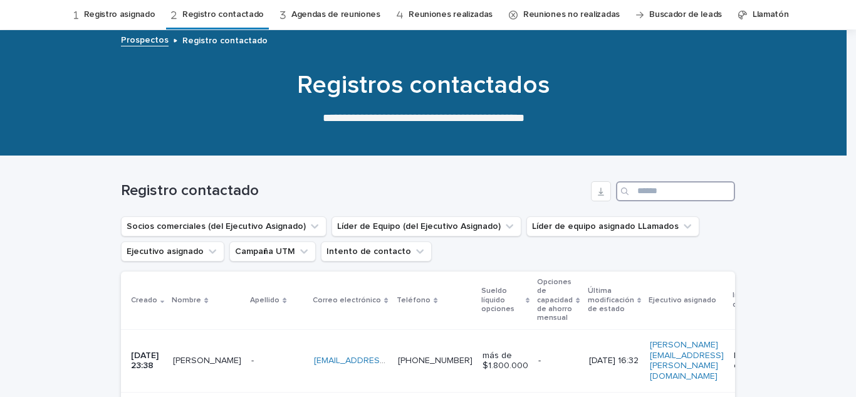
click at [639, 199] on input "Buscar" at bounding box center [675, 191] width 119 height 20
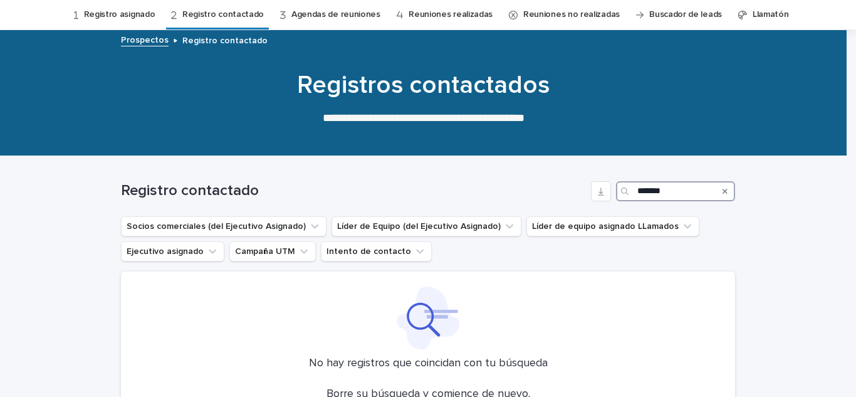
type input "*******"
